Goal: Task Accomplishment & Management: Use online tool/utility

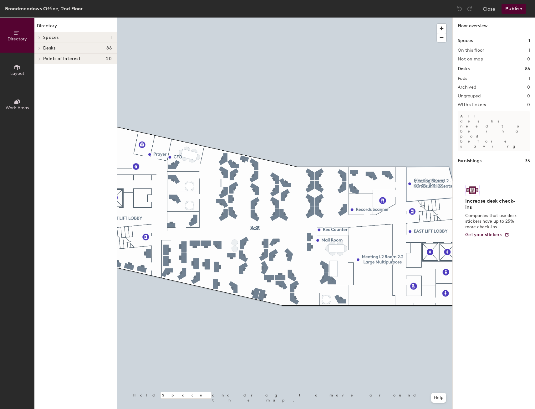
click at [24, 105] on button "Work Areas" at bounding box center [17, 104] width 34 height 34
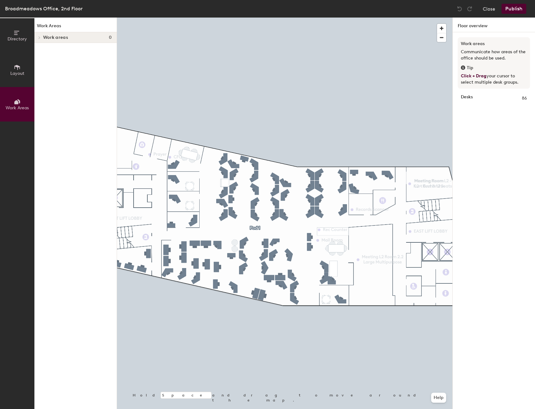
click at [17, 73] on span "Layout" at bounding box center [17, 73] width 14 height 5
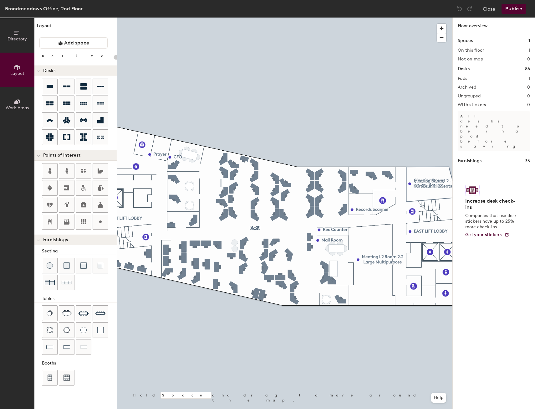
click at [17, 37] on span "Directory" at bounding box center [17, 38] width 19 height 5
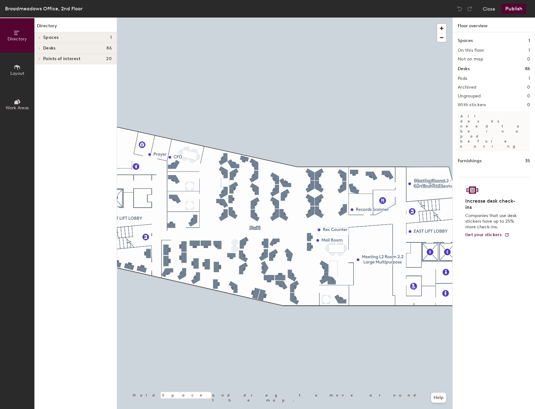
click at [494, 8] on button "Close" at bounding box center [489, 9] width 13 height 10
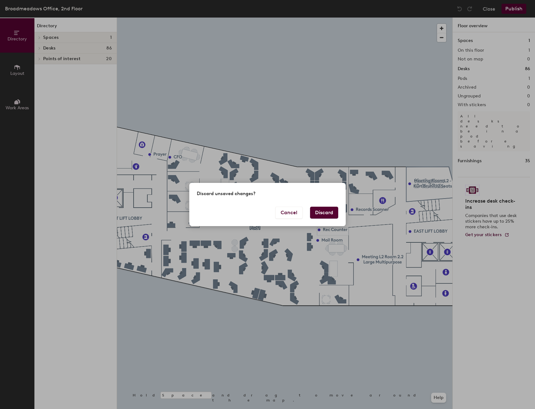
click at [322, 217] on button "Discard" at bounding box center [324, 213] width 28 height 12
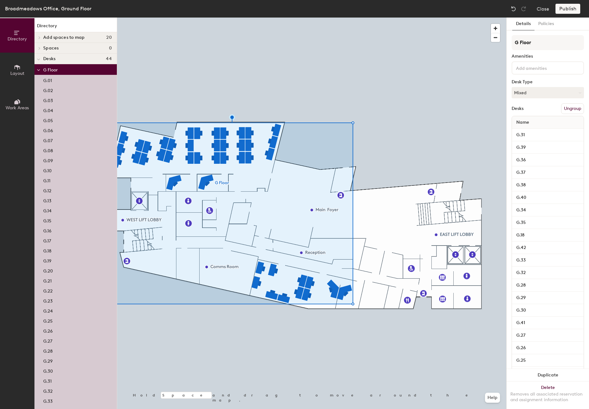
click at [17, 103] on icon at bounding box center [16, 102] width 4 height 4
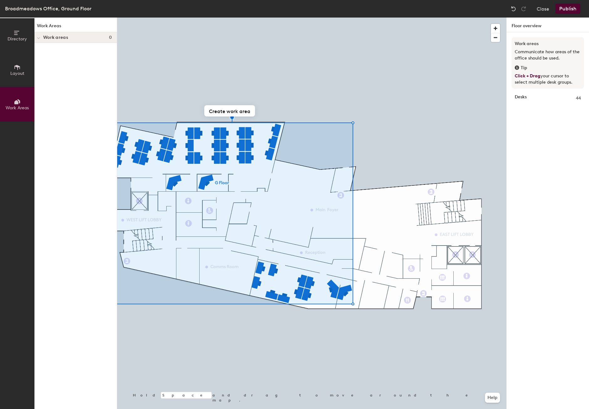
click at [21, 72] on span "Layout" at bounding box center [17, 73] width 14 height 5
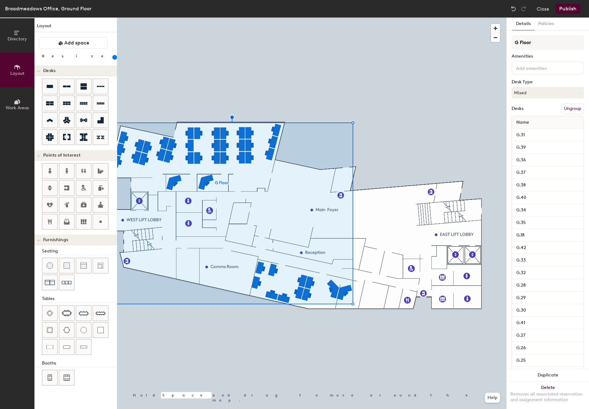
click at [15, 108] on span "Work Areas" at bounding box center [17, 107] width 23 height 5
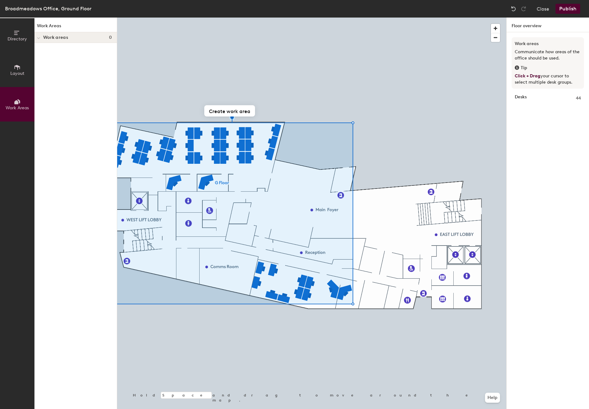
click at [12, 75] on span "Layout" at bounding box center [17, 73] width 14 height 5
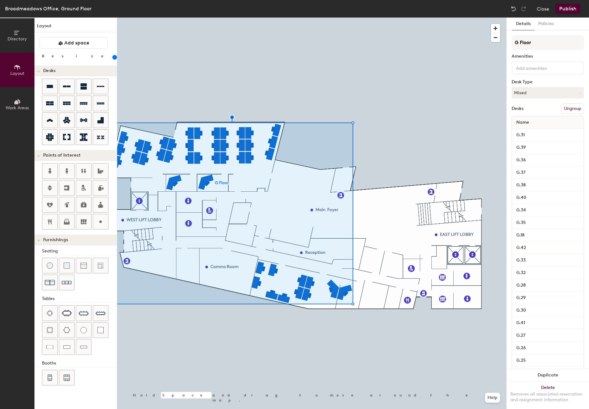
click at [24, 42] on button "Directory" at bounding box center [17, 35] width 34 height 34
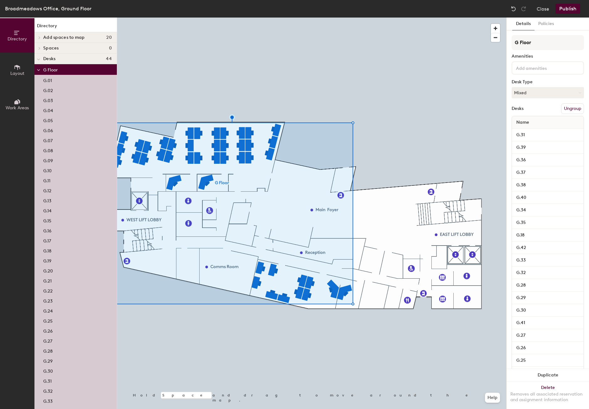
click at [19, 66] on icon at bounding box center [17, 67] width 6 height 5
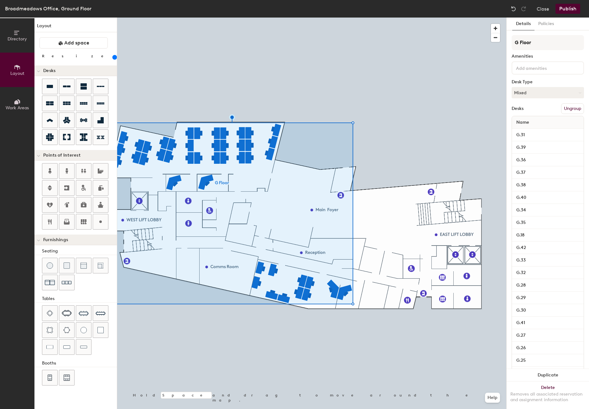
click at [15, 102] on icon at bounding box center [16, 102] width 4 height 4
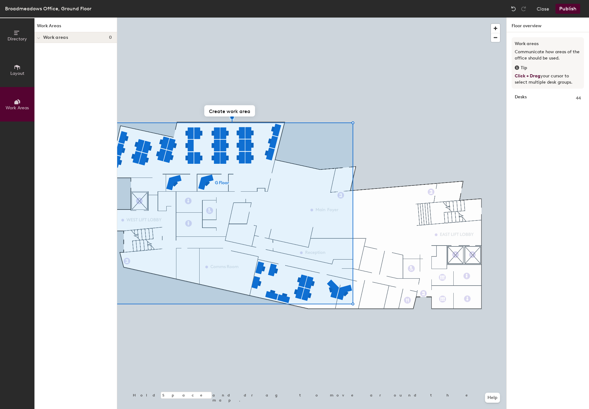
click at [16, 64] on icon at bounding box center [17, 67] width 7 height 7
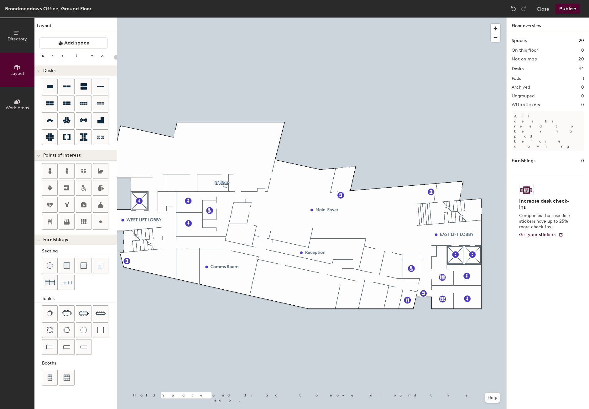
click at [540, 7] on button "Close" at bounding box center [542, 9] width 13 height 10
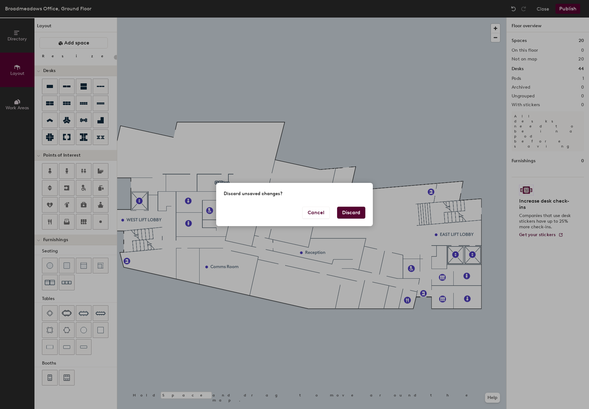
click at [359, 212] on button "Discard" at bounding box center [351, 213] width 28 height 12
type input "20"
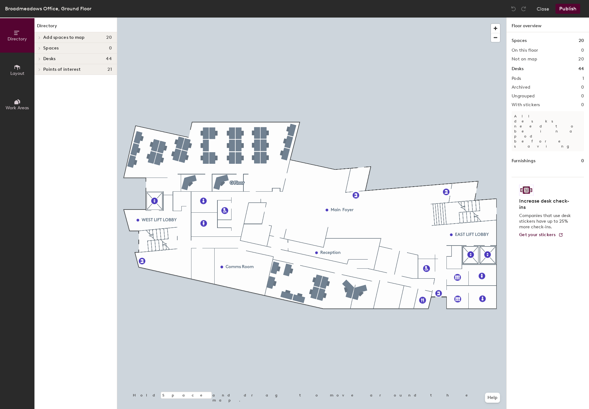
click at [28, 70] on button "Layout" at bounding box center [17, 70] width 34 height 34
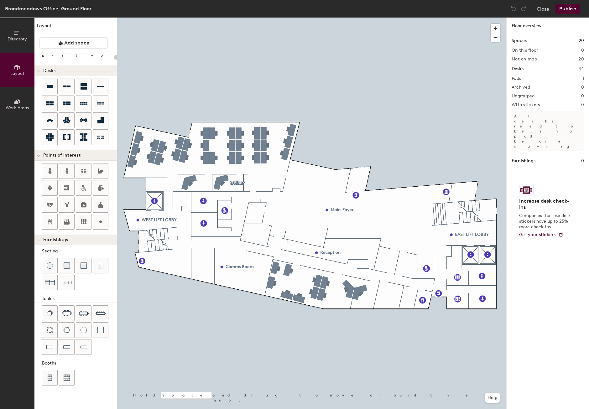
type input "200"
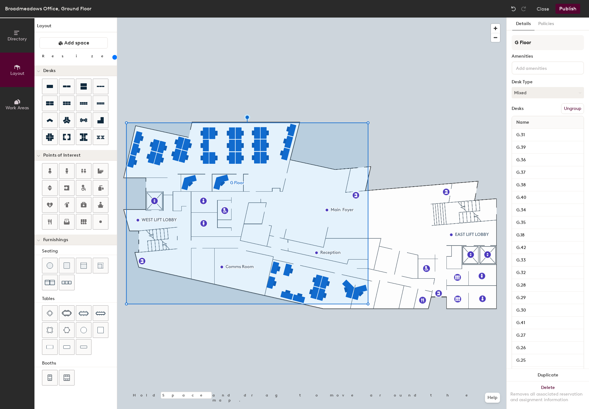
click at [14, 114] on button "Work Areas" at bounding box center [17, 104] width 34 height 34
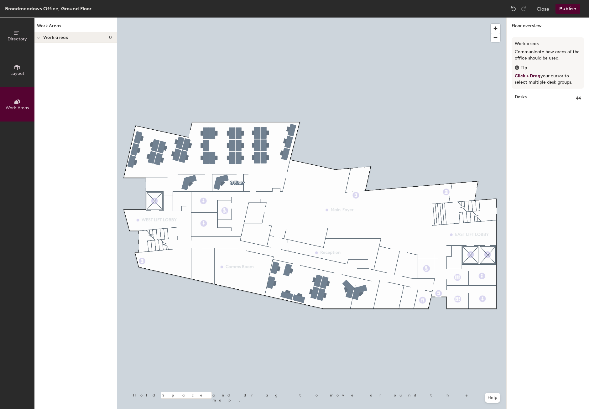
click at [23, 71] on span "Layout" at bounding box center [17, 73] width 14 height 5
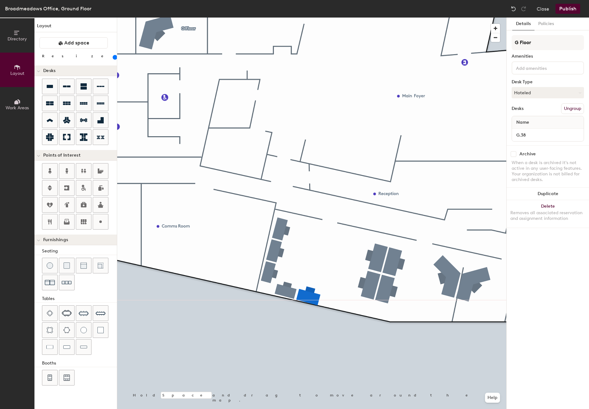
type input "180"
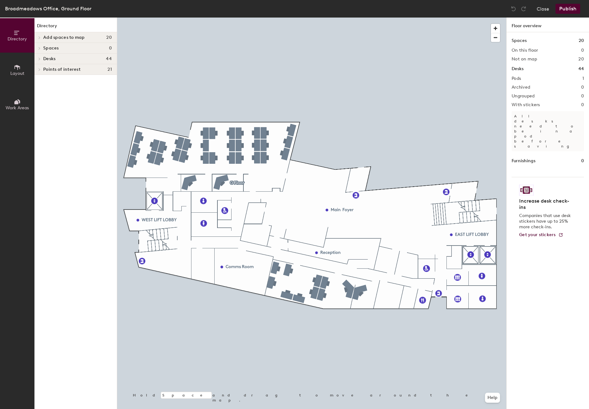
click at [13, 102] on button "Work Areas" at bounding box center [17, 104] width 34 height 34
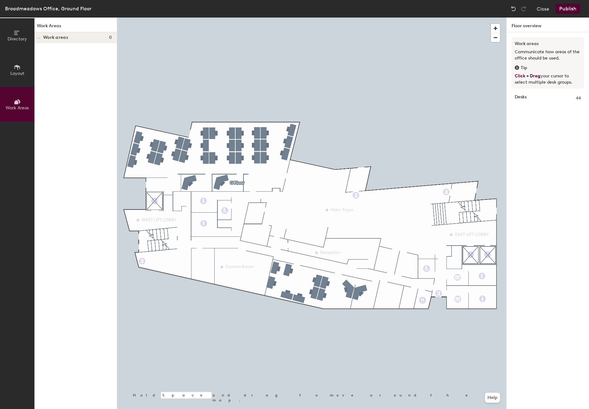
click at [29, 75] on button "Layout" at bounding box center [17, 70] width 34 height 34
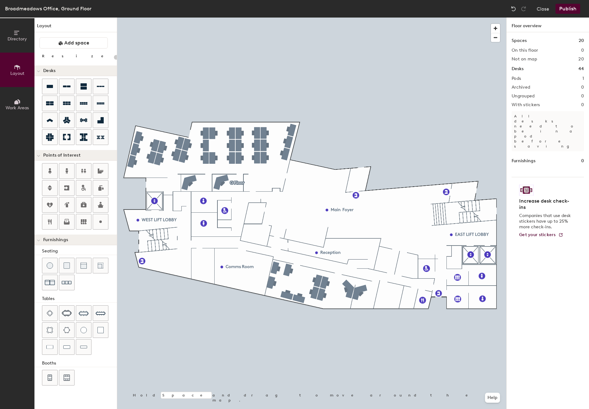
type input "200"
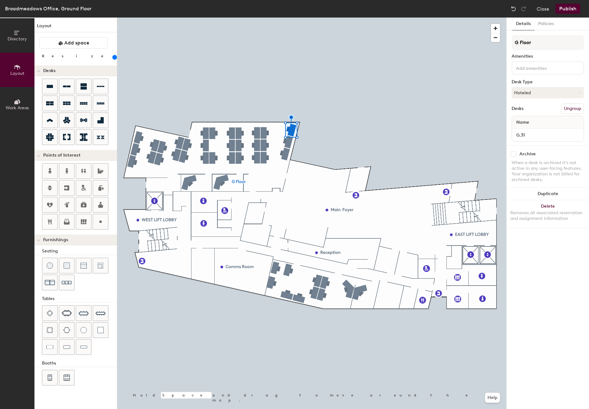
click at [13, 36] on button "Directory" at bounding box center [17, 35] width 34 height 34
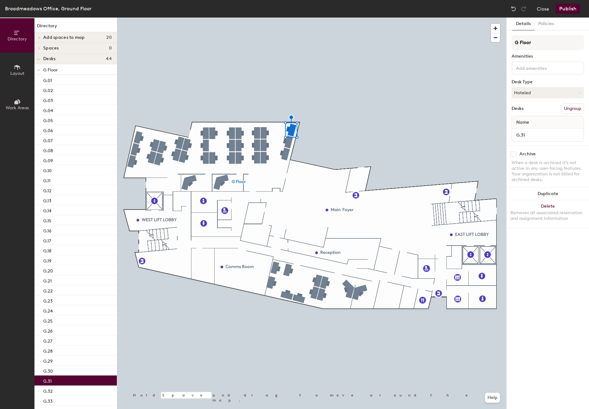
click at [41, 60] on div at bounding box center [38, 59] width 8 height 10
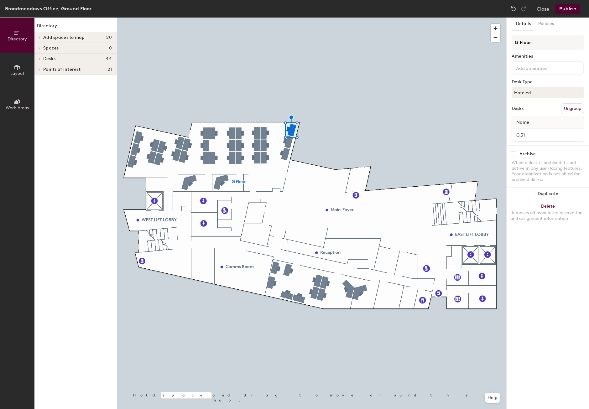
click at [41, 60] on span at bounding box center [38, 58] width 5 height 3
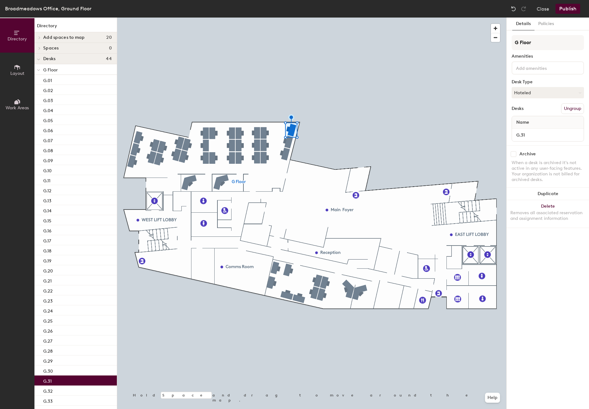
click at [39, 71] on icon at bounding box center [38, 70] width 3 height 3
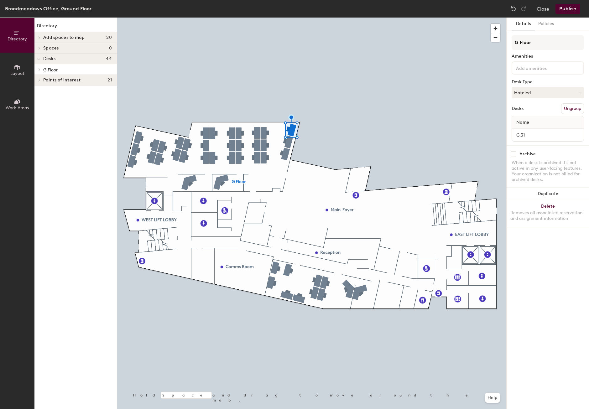
click at [39, 71] on icon at bounding box center [39, 69] width 1 height 3
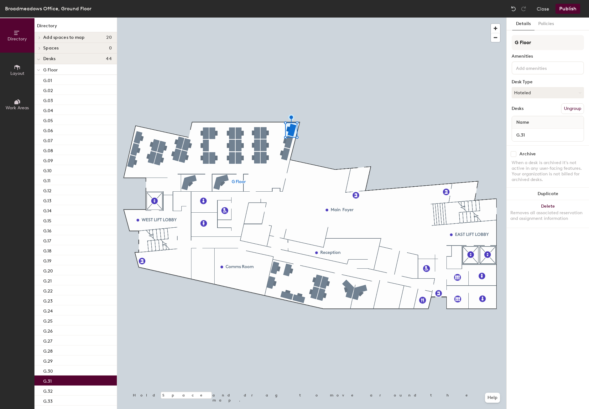
click at [38, 48] on icon at bounding box center [39, 48] width 3 height 3
click at [38, 48] on icon at bounding box center [38, 49] width 3 height 3
click at [40, 36] on icon at bounding box center [39, 37] width 3 height 3
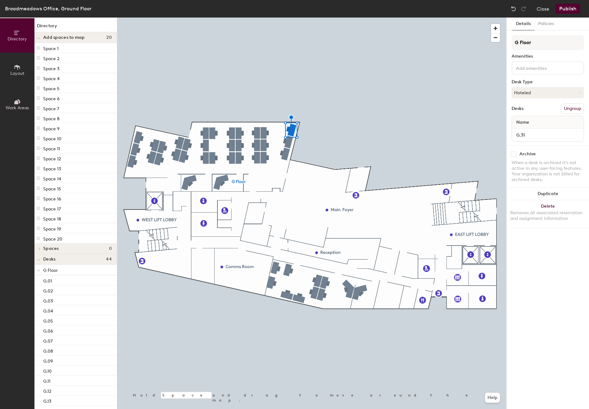
click at [40, 36] on span at bounding box center [38, 37] width 3 height 5
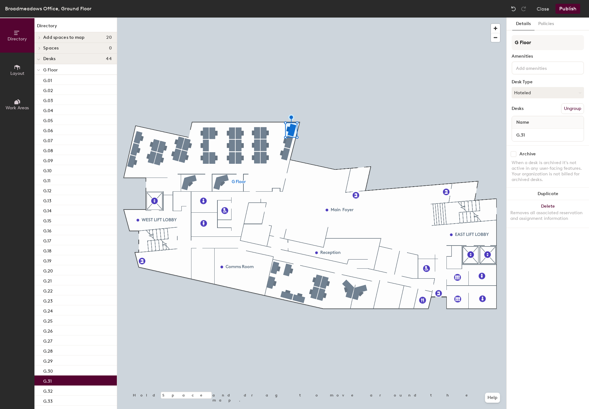
click at [36, 70] on div at bounding box center [38, 69] width 8 height 10
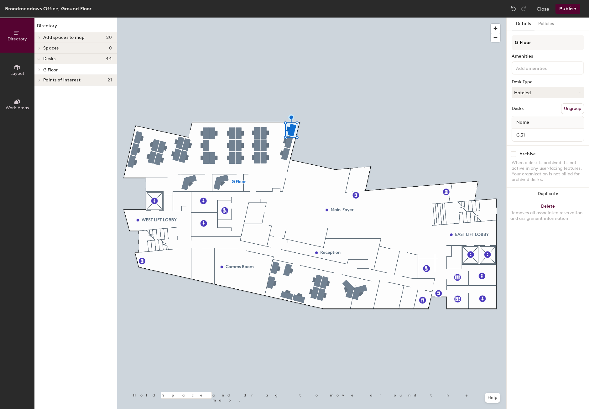
click at [38, 70] on icon at bounding box center [39, 69] width 3 height 3
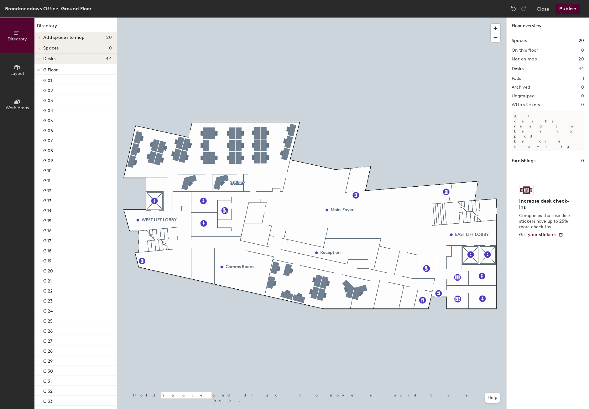
click at [498, 400] on button "Help" at bounding box center [492, 398] width 15 height 10
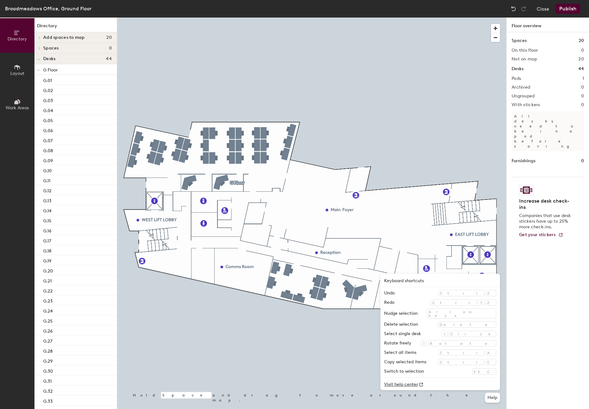
click at [446, 381] on link "Visit help center" at bounding box center [440, 384] width 120 height 13
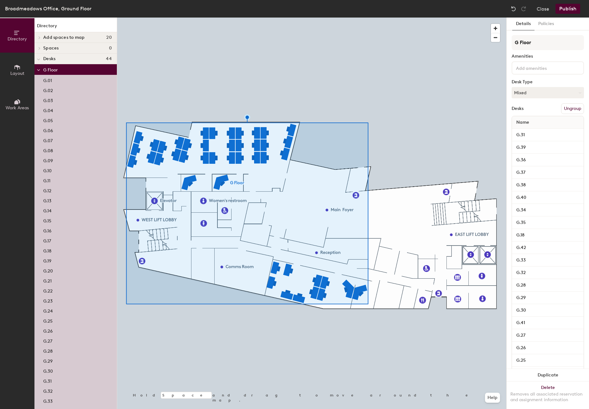
click at [561, 107] on button "Ungroup" at bounding box center [572, 108] width 23 height 11
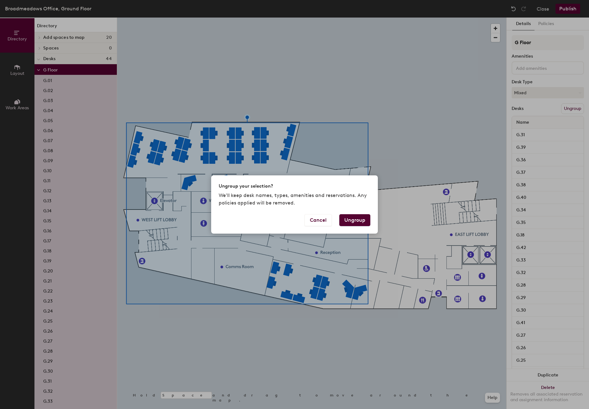
click at [313, 223] on button "Cancel" at bounding box center [317, 220] width 27 height 12
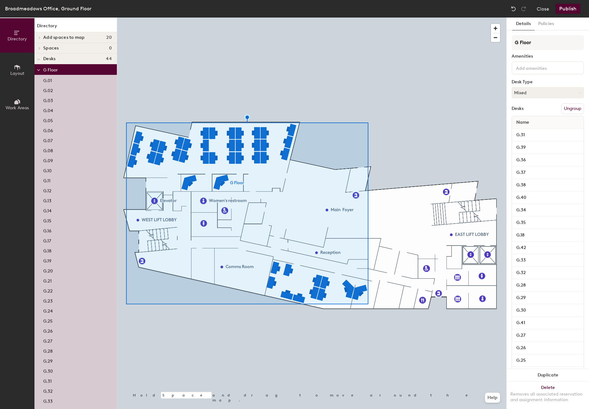
click at [549, 24] on button "Policies" at bounding box center [545, 24] width 23 height 13
click at [562, 111] on button "Ungroup" at bounding box center [572, 108] width 23 height 11
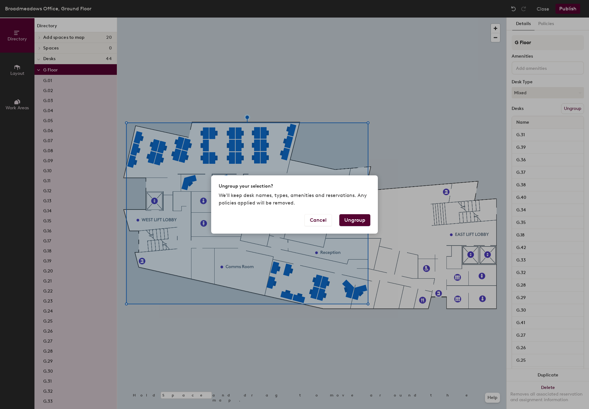
click at [351, 218] on button "Ungroup" at bounding box center [354, 220] width 31 height 12
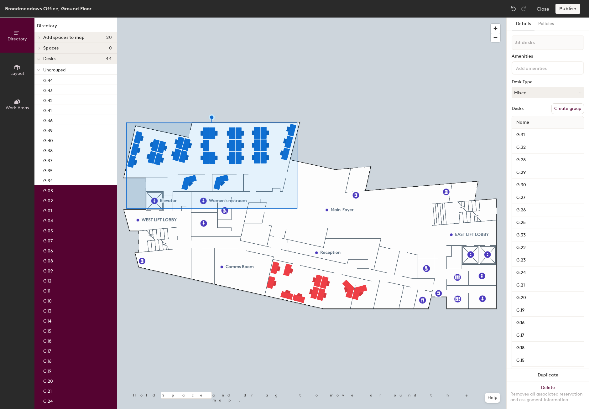
click at [566, 111] on button "Create group" at bounding box center [567, 108] width 33 height 11
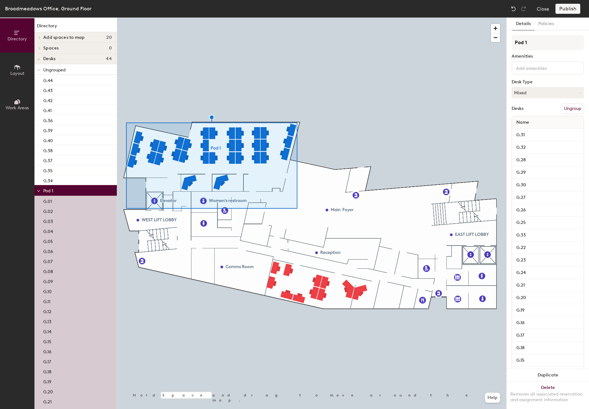
drag, startPoint x: 530, startPoint y: 42, endPoint x: 512, endPoint y: 41, distance: 17.9
click at [512, 41] on input "Pod 1" at bounding box center [547, 42] width 72 height 15
type input "Ground West"
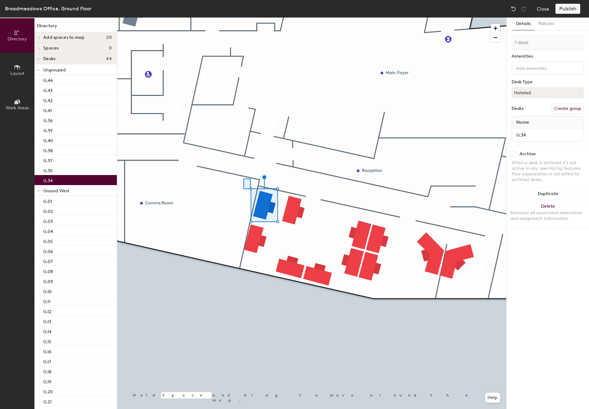
click at [243, 18] on div at bounding box center [311, 18] width 389 height 0
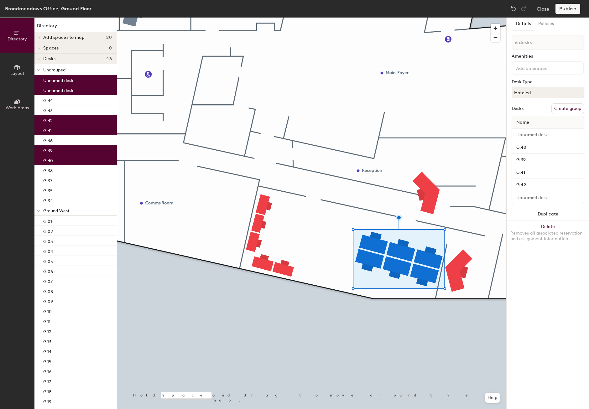
click at [539, 215] on button "Duplicate" at bounding box center [547, 214] width 82 height 13
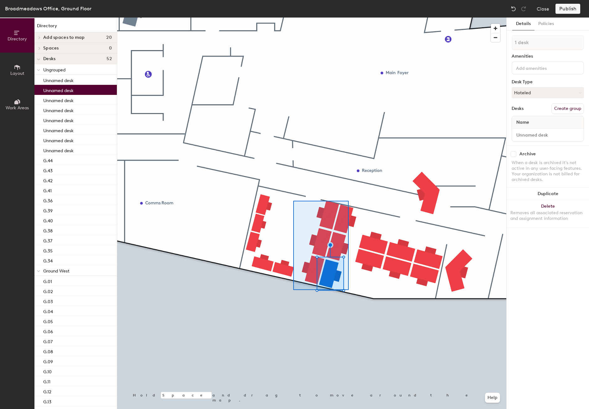
type input "7 desks"
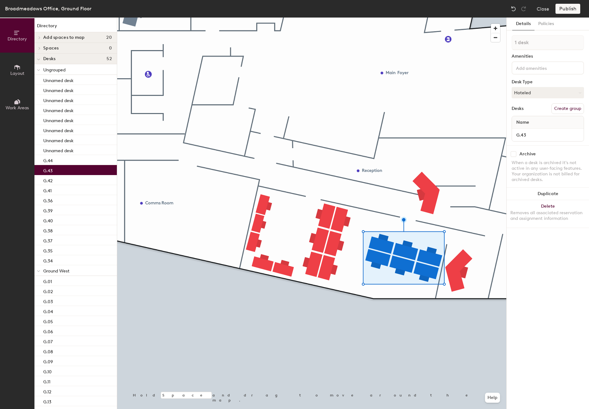
type input "1 desk"
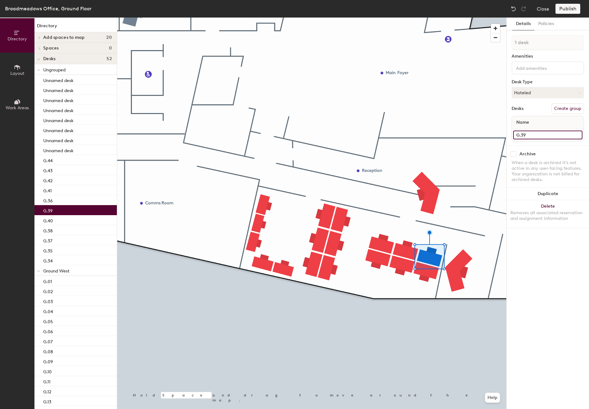
click at [530, 135] on input "G.39" at bounding box center [547, 135] width 69 height 9
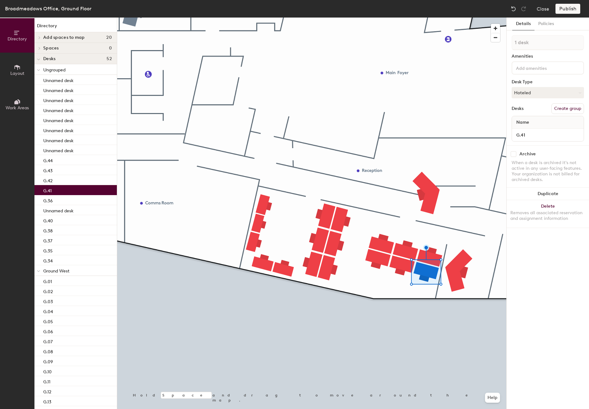
click at [430, 18] on div at bounding box center [311, 18] width 389 height 0
click at [530, 134] on input "G.41" at bounding box center [547, 135] width 69 height 9
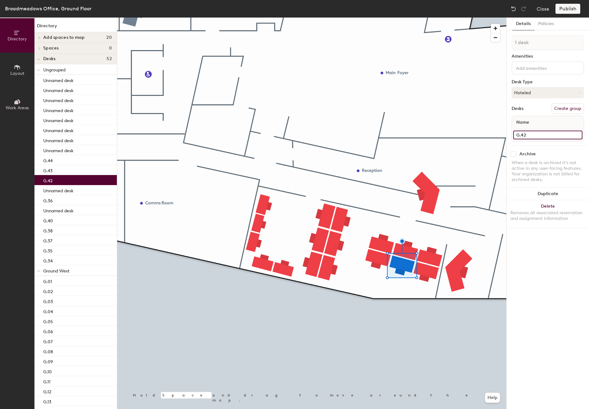
click at [533, 134] on input "G.42" at bounding box center [547, 135] width 69 height 9
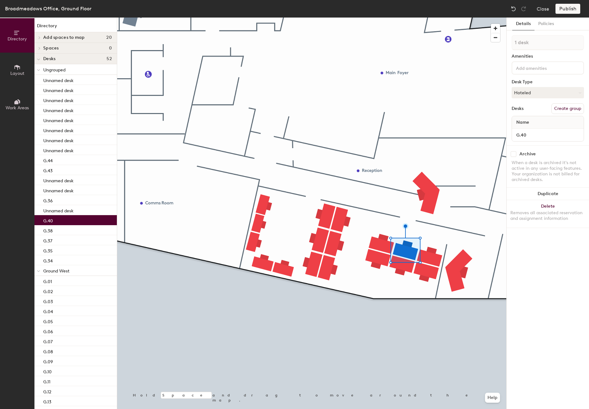
click at [529, 140] on div "G.40" at bounding box center [548, 135] width 72 height 13
click at [530, 136] on input "G.40" at bounding box center [547, 135] width 69 height 9
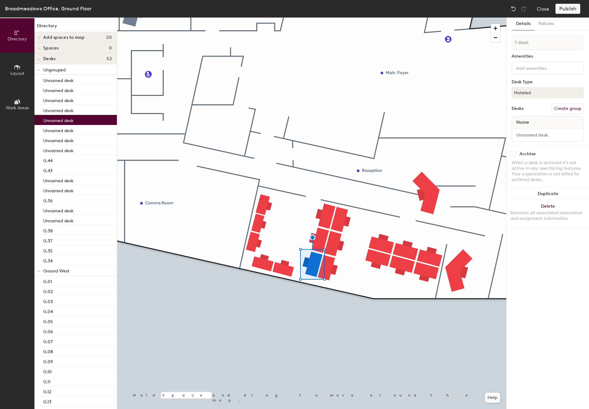
click at [60, 169] on div "G.43" at bounding box center [75, 170] width 82 height 10
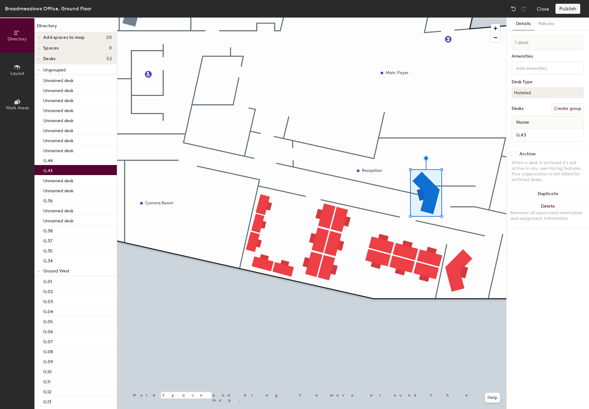
click at [547, 205] on button "Delete Removes all associated reservation and assignment information" at bounding box center [547, 214] width 82 height 28
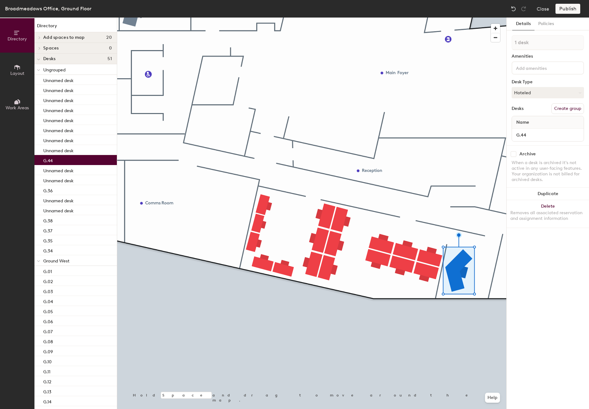
click at [547, 208] on button "Delete Removes all associated reservation and assignment information" at bounding box center [547, 214] width 82 height 28
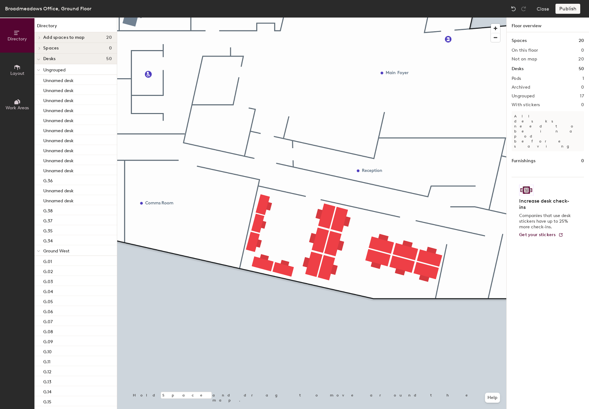
click at [67, 181] on div "G.36" at bounding box center [75, 180] width 82 height 10
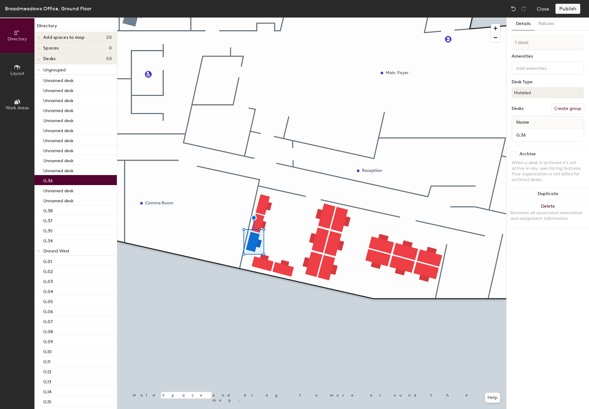
drag, startPoint x: 64, startPoint y: 181, endPoint x: 63, endPoint y: 215, distance: 33.8
click at [63, 215] on div "Unnamed desk Unnamed desk Unnamed desk Unnamed desk Unnamed desk Unnamed desk U…" at bounding box center [75, 160] width 82 height 170
click at [20, 75] on span "Layout" at bounding box center [17, 73] width 14 height 5
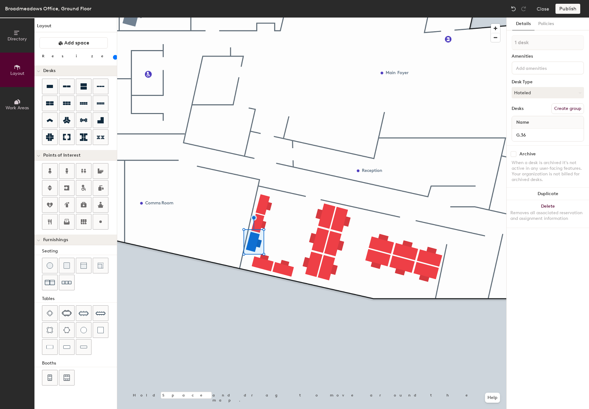
click at [457, 269] on div "Directory Layout Work Areas Layout Add space Resize Desks Points of Interest Fu…" at bounding box center [294, 213] width 589 height 391
type input "200"
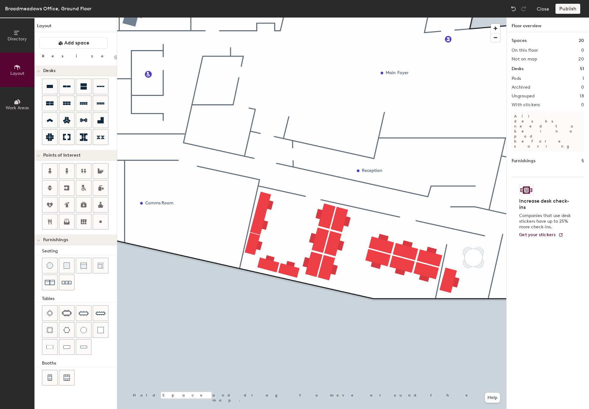
click at [263, 18] on div at bounding box center [311, 18] width 389 height 0
type input "20"
click at [20, 101] on icon at bounding box center [17, 101] width 7 height 7
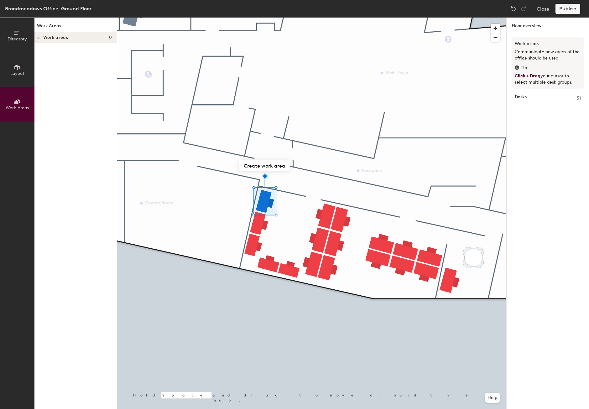
click at [42, 37] on div at bounding box center [38, 37] width 8 height 10
click at [41, 37] on span at bounding box center [38, 37] width 5 height 3
click at [22, 71] on span "Layout" at bounding box center [17, 73] width 14 height 5
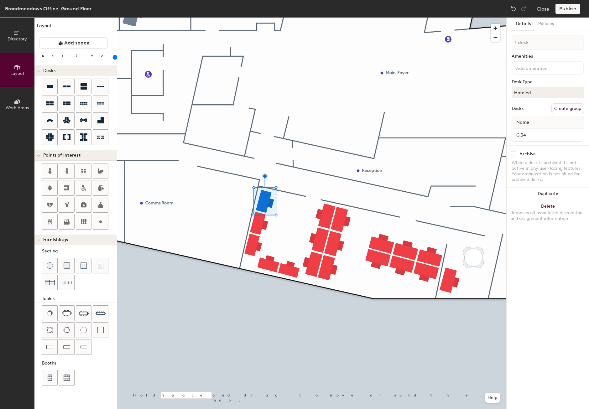
click at [19, 100] on icon at bounding box center [18, 101] width 3 height 4
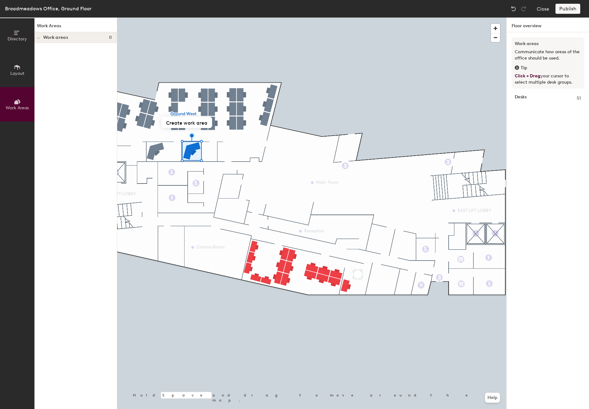
click at [23, 94] on button "Work Areas" at bounding box center [17, 104] width 34 height 34
click at [17, 70] on icon at bounding box center [17, 67] width 7 height 7
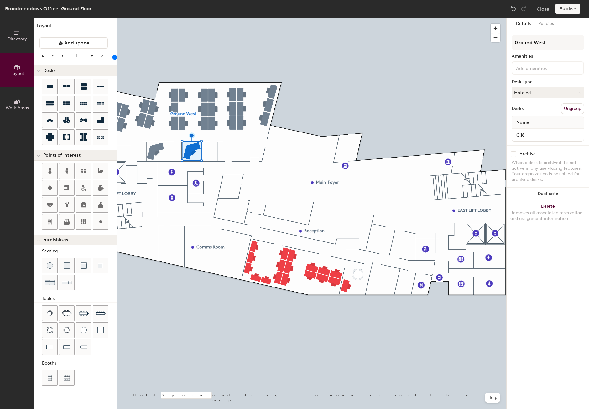
click at [20, 47] on button "Directory" at bounding box center [17, 35] width 34 height 34
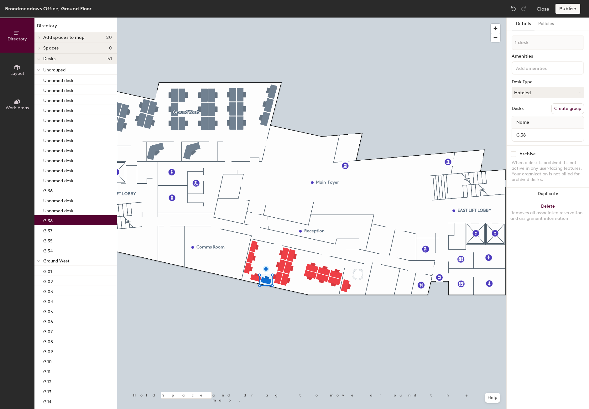
click at [277, 18] on div at bounding box center [311, 18] width 389 height 0
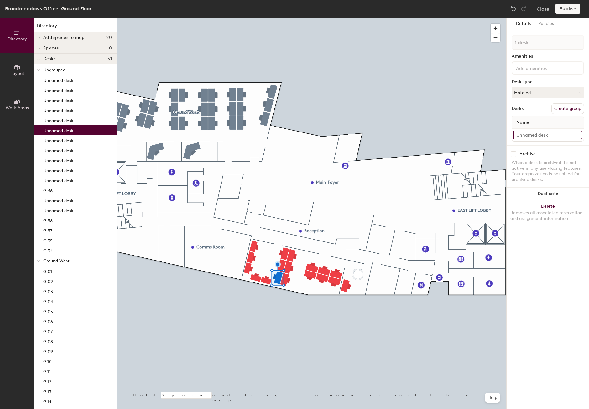
click at [558, 134] on input at bounding box center [547, 135] width 69 height 9
type input "G.39"
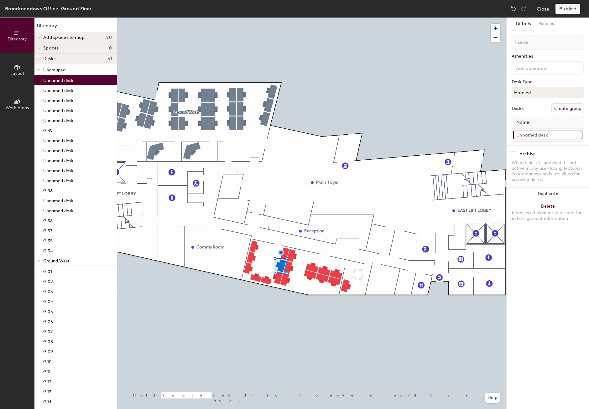
click at [530, 134] on input at bounding box center [547, 135] width 69 height 9
type input "G.40"
click at [285, 18] on div at bounding box center [311, 18] width 389 height 0
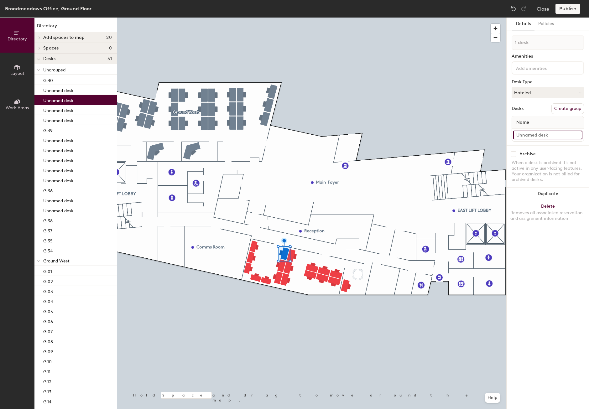
click at [543, 134] on input at bounding box center [547, 135] width 69 height 9
type input "G.41"
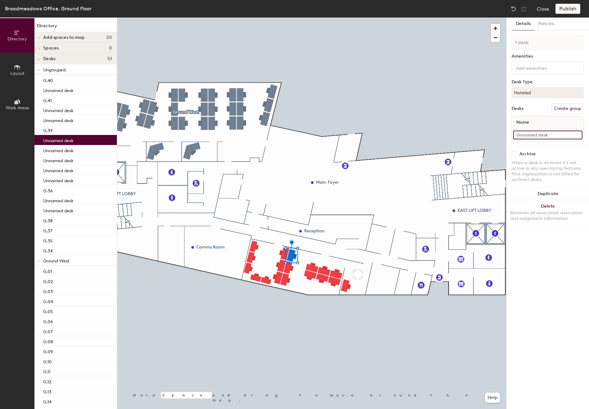
click at [534, 139] on input at bounding box center [547, 135] width 69 height 9
type input "G.42"
click at [289, 18] on div at bounding box center [311, 18] width 389 height 0
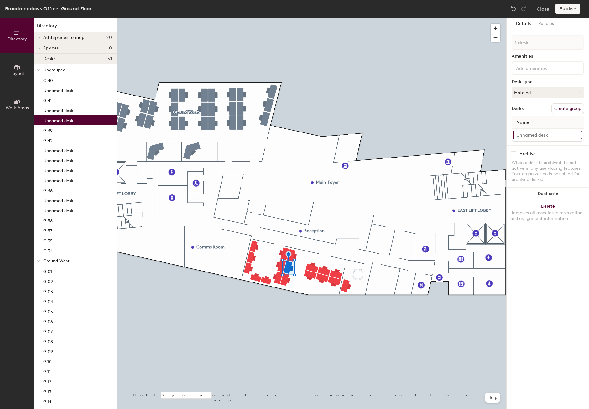
click at [526, 134] on input at bounding box center [547, 135] width 69 height 9
type input "g"
type input "G.43"
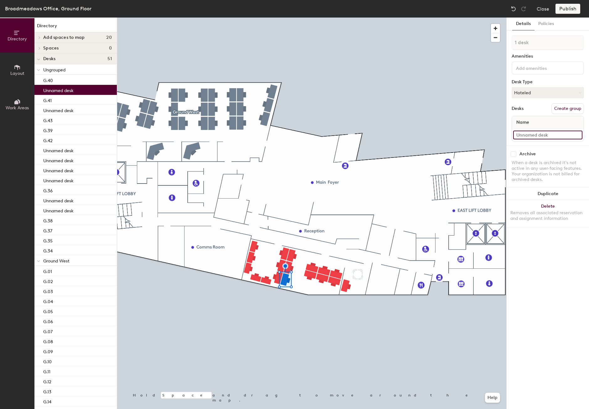
click at [532, 136] on input at bounding box center [547, 135] width 69 height 9
type input "G.44"
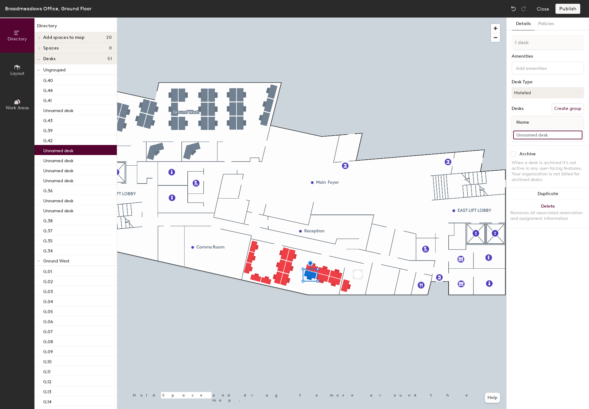
click at [529, 137] on input at bounding box center [547, 135] width 69 height 9
type input "G.45"
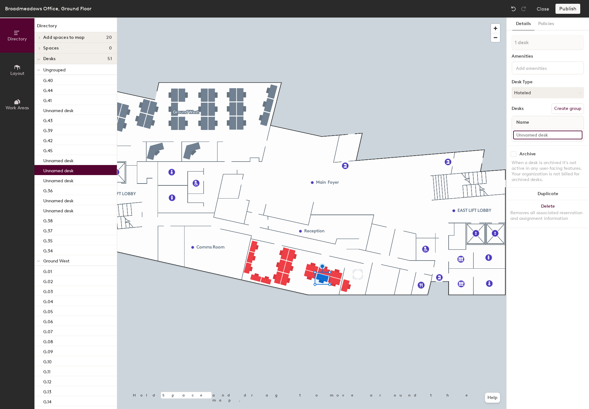
click at [523, 138] on input at bounding box center [547, 135] width 69 height 9
type input "G.46"
click at [335, 18] on div at bounding box center [311, 18] width 389 height 0
click at [543, 134] on input at bounding box center [547, 135] width 69 height 9
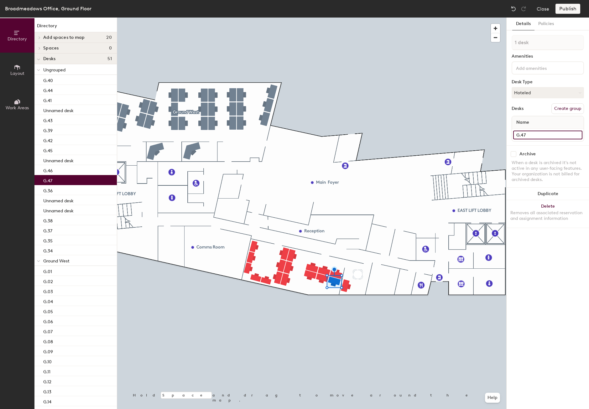
type input "G.47"
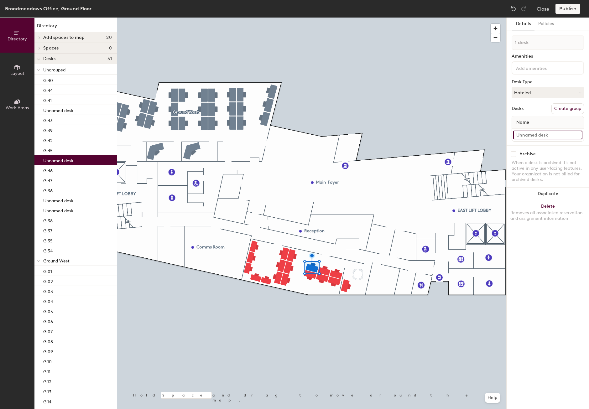
click at [525, 137] on input at bounding box center [547, 135] width 69 height 9
type input "G.48"
click at [324, 18] on div at bounding box center [311, 18] width 389 height 0
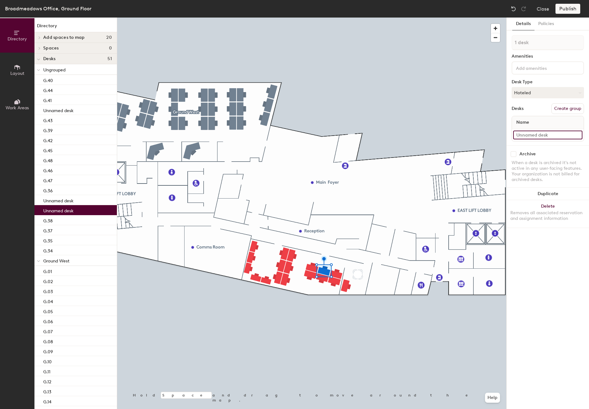
click at [539, 133] on input at bounding box center [547, 135] width 69 height 9
type input "G.49"
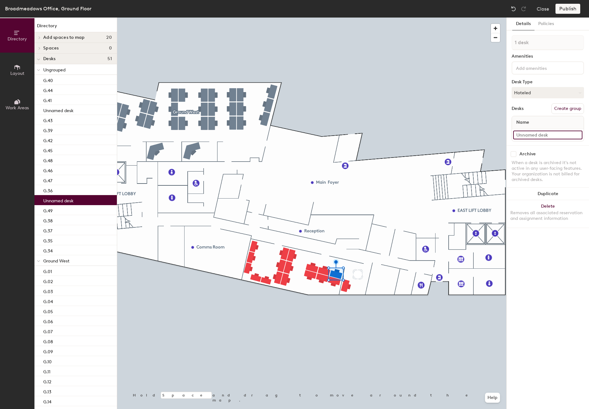
click at [530, 136] on input at bounding box center [547, 135] width 69 height 9
type input "G.50"
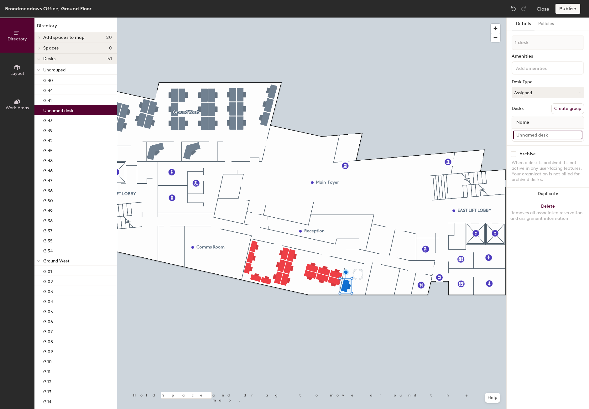
click at [544, 135] on input at bounding box center [547, 135] width 69 height 9
type input "G.51"
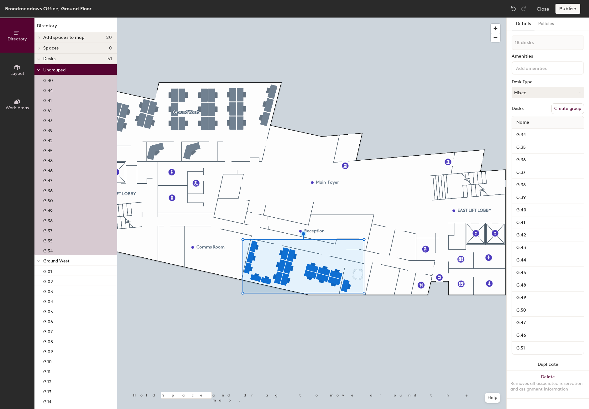
click at [570, 110] on button "Create group" at bounding box center [567, 108] width 33 height 11
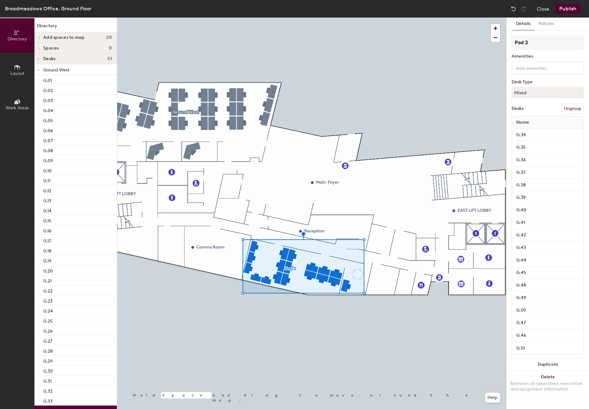
drag, startPoint x: 529, startPoint y: 43, endPoint x: 514, endPoint y: 42, distance: 15.4
click at [514, 42] on input "Pod 2" at bounding box center [547, 42] width 72 height 15
type input "Ground South"
click at [561, 30] on div "Details Policies" at bounding box center [547, 24] width 82 height 13
click at [550, 24] on button "Policies" at bounding box center [545, 24] width 23 height 13
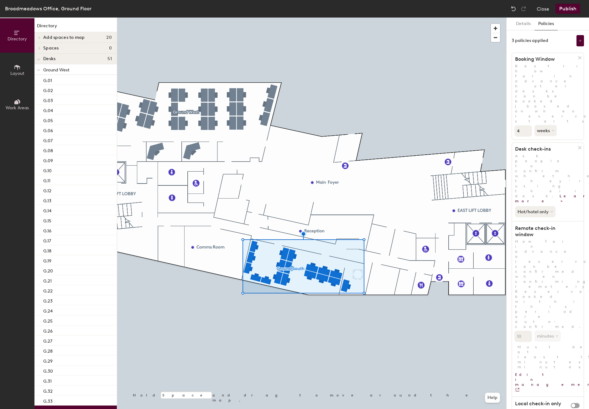
click at [520, 23] on button "Details" at bounding box center [523, 24] width 22 height 13
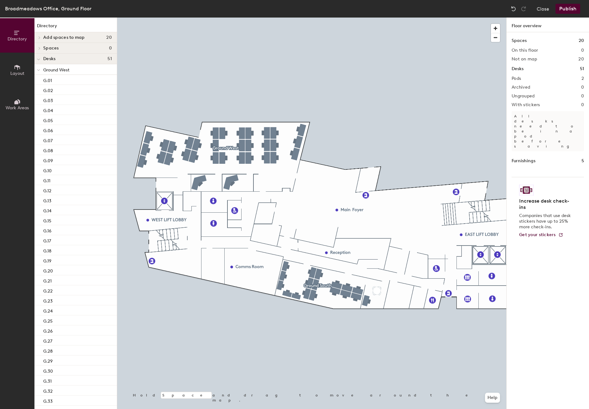
click at [566, 10] on button "Publish" at bounding box center [567, 9] width 25 height 10
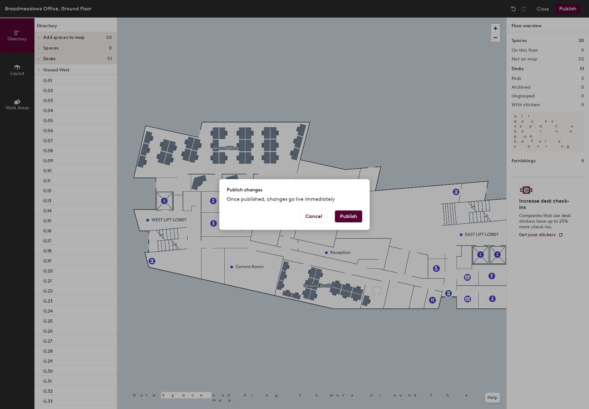
click at [354, 219] on button "Publish" at bounding box center [348, 216] width 27 height 12
